Goal: Information Seeking & Learning: Learn about a topic

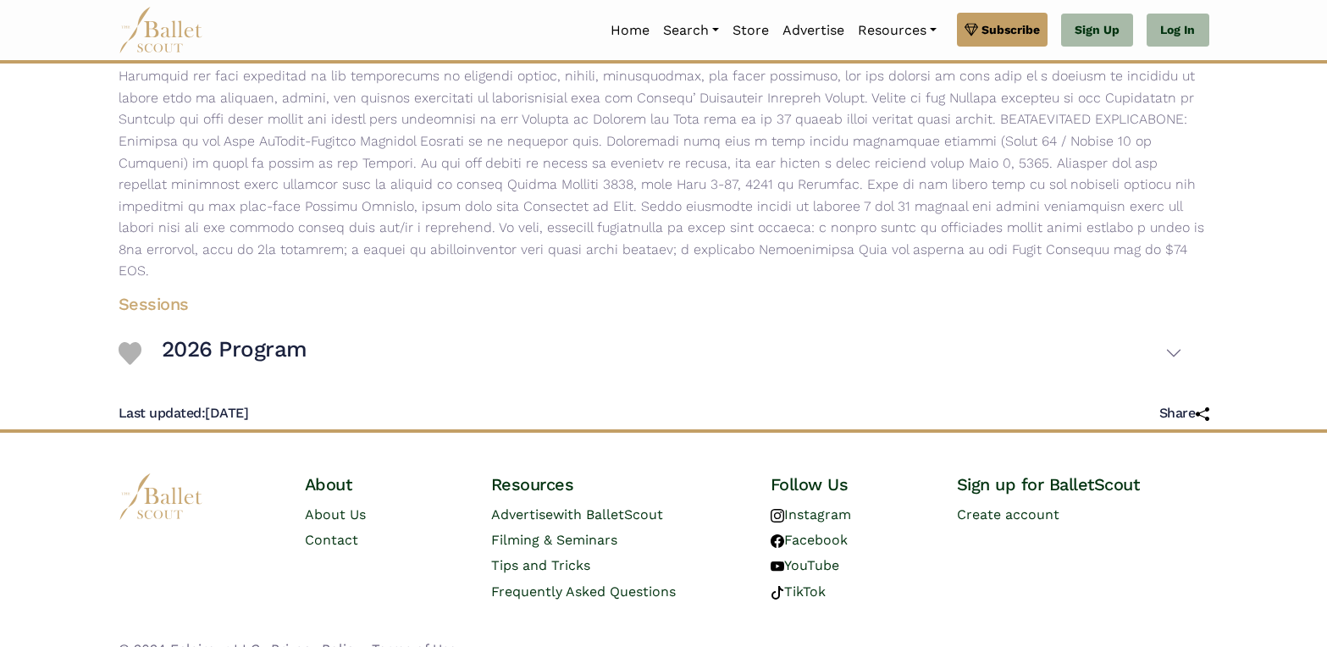
scroll to position [390, 0]
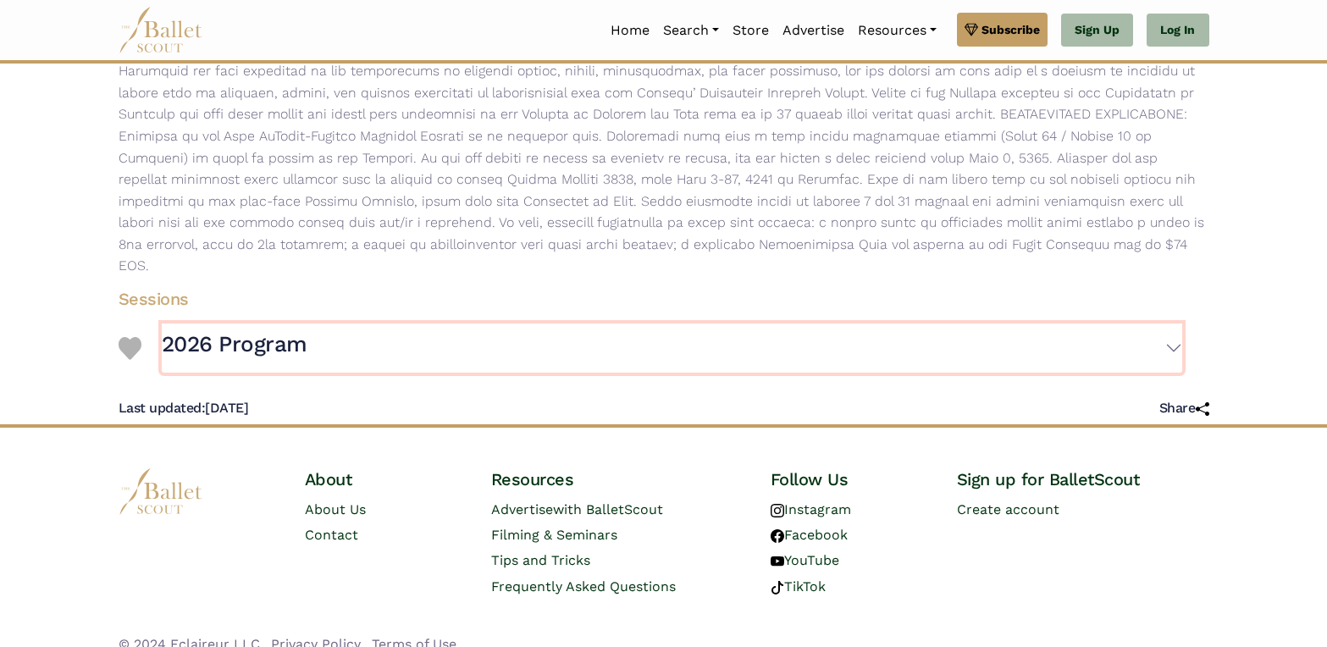
click at [1176, 324] on button "2026 Program" at bounding box center [672, 348] width 1021 height 49
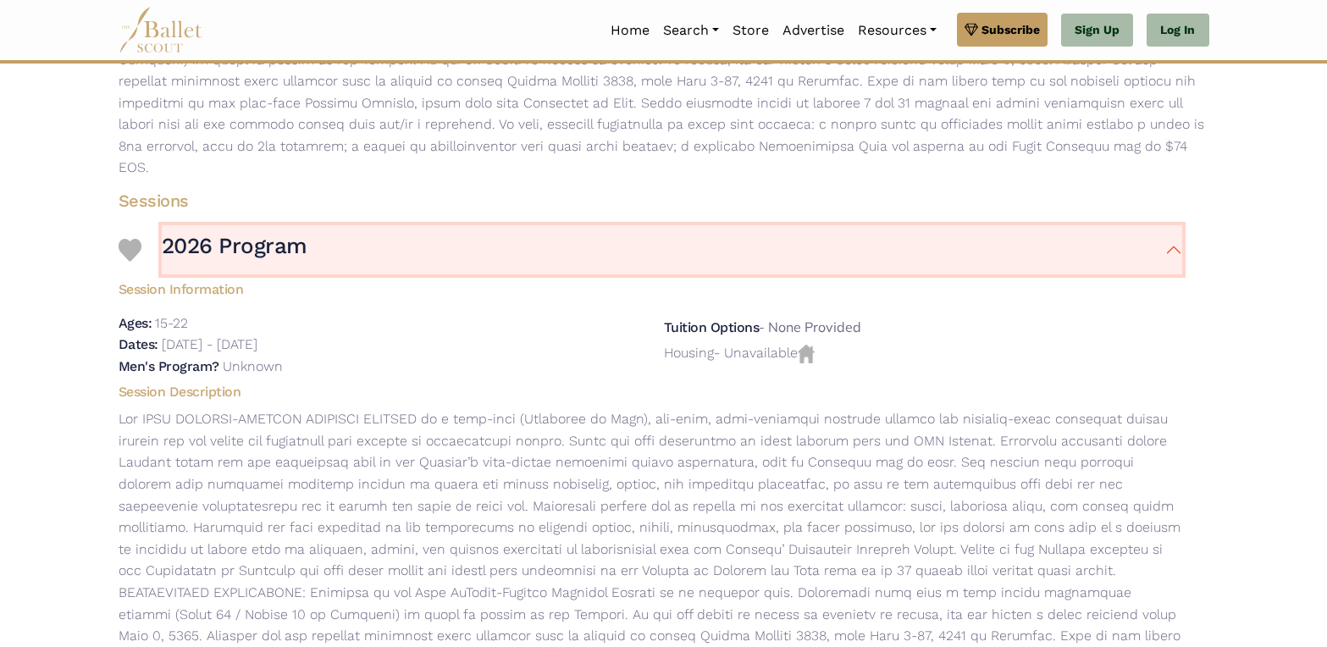
scroll to position [486, 0]
click at [243, 234] on h3 "2026 Program" at bounding box center [235, 248] width 146 height 29
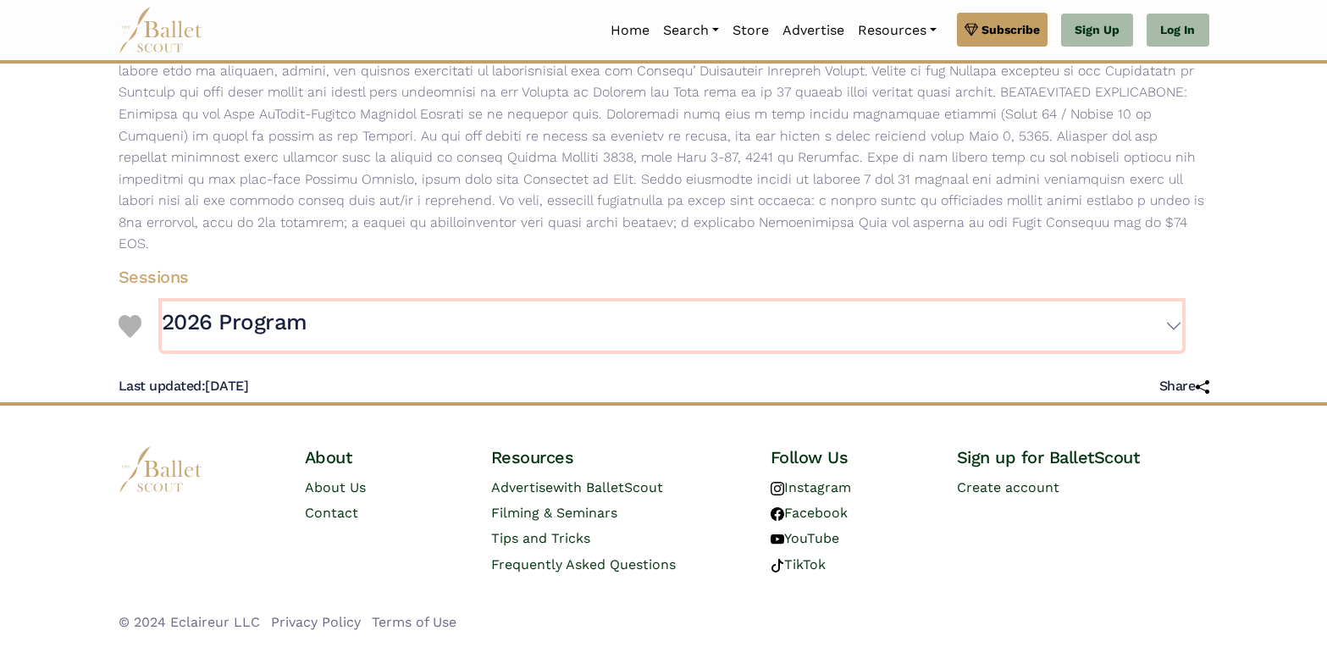
scroll to position [390, 0]
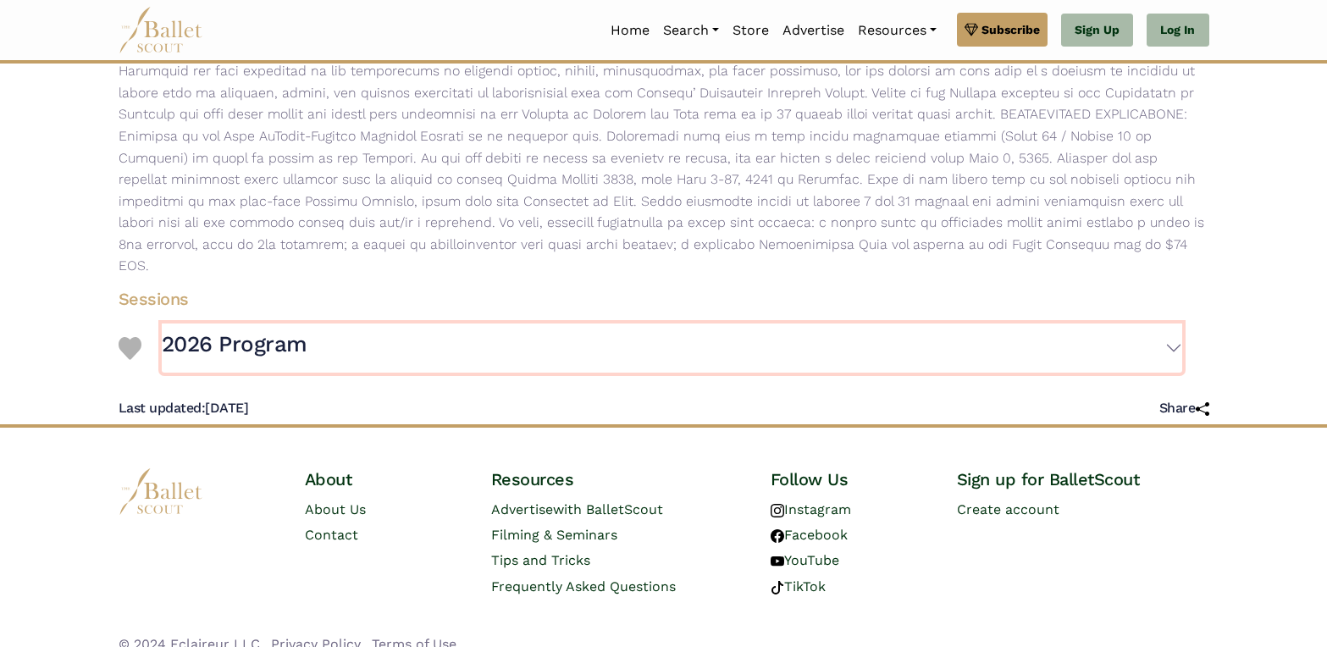
click at [257, 330] on h3 "2026 Program" at bounding box center [235, 344] width 146 height 29
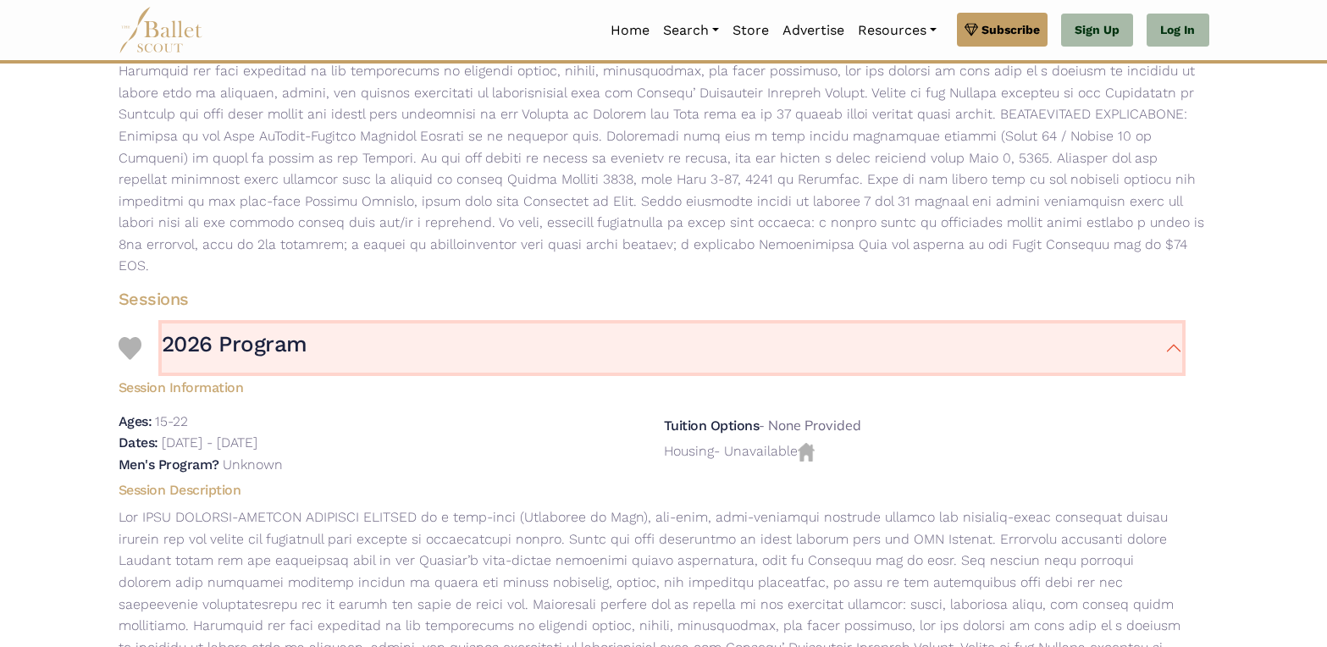
click at [257, 330] on h3 "2026 Program" at bounding box center [235, 344] width 146 height 29
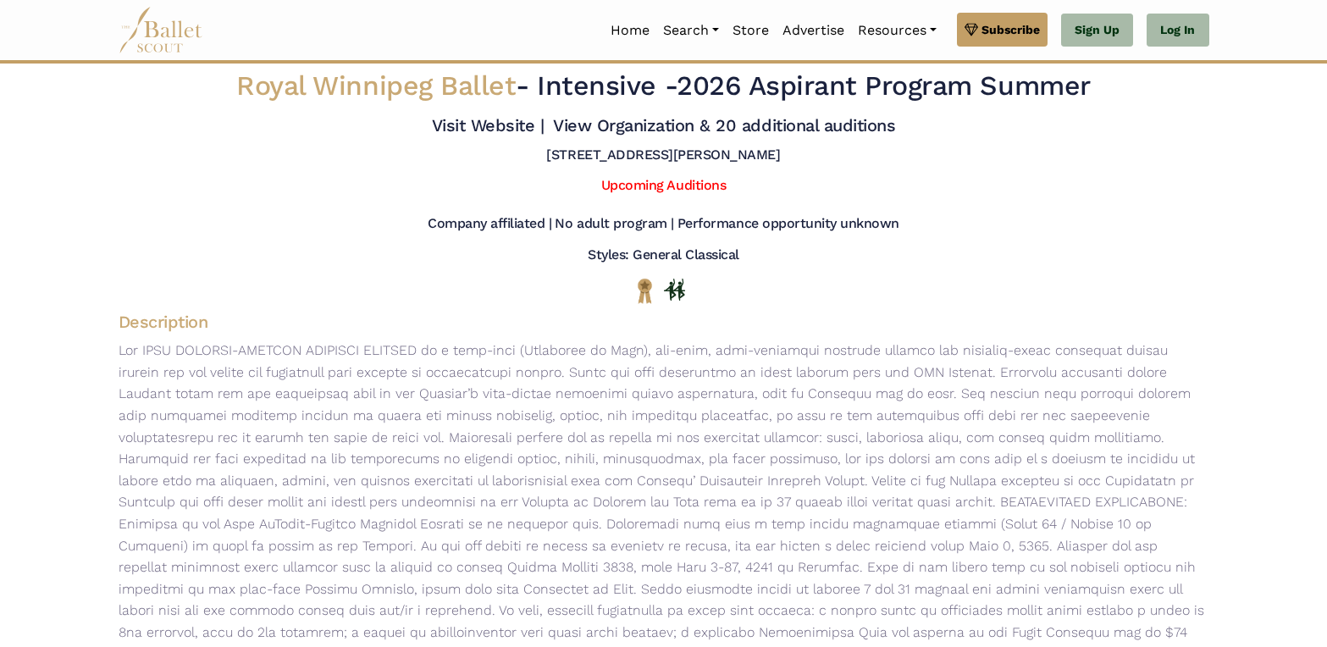
scroll to position [0, 0]
click at [651, 189] on link "Upcoming Auditions" at bounding box center [663, 187] width 124 height 16
